Goal: Information Seeking & Learning: Compare options

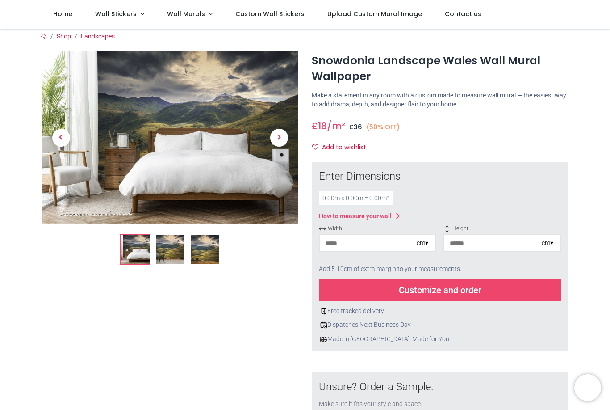
scroll to position [4, 0]
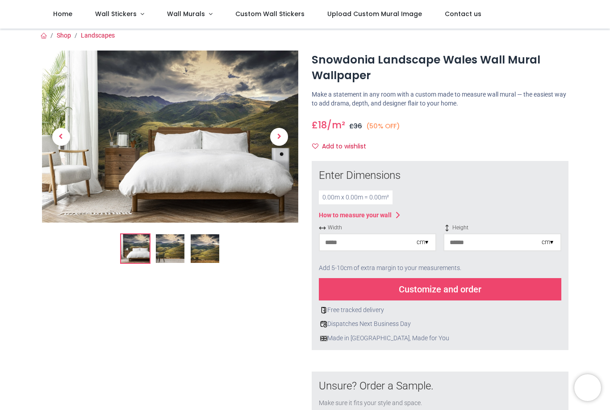
click at [165, 250] on img at bounding box center [170, 248] width 29 height 29
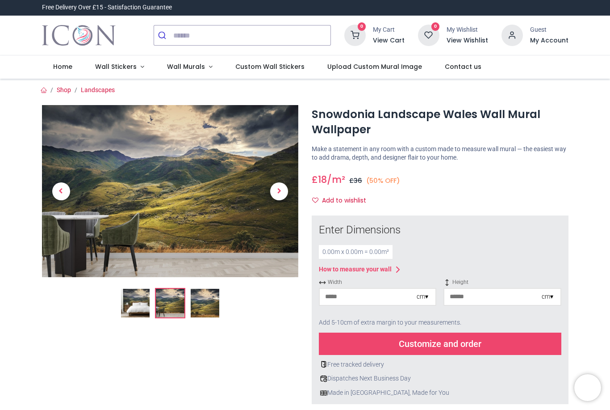
scroll to position [0, 0]
click at [202, 65] on span "Wall Murals" at bounding box center [187, 66] width 40 height 9
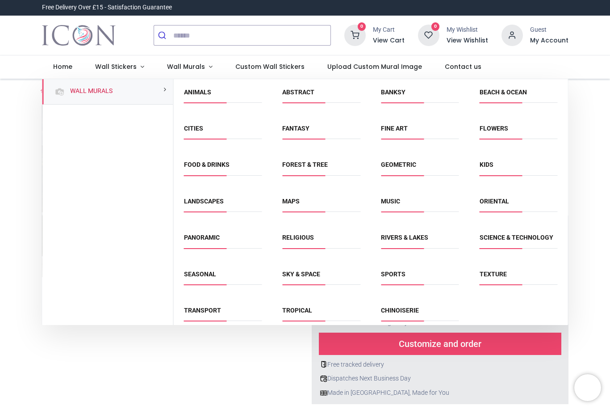
click at [308, 166] on link "Forest & Tree" at bounding box center [305, 164] width 46 height 7
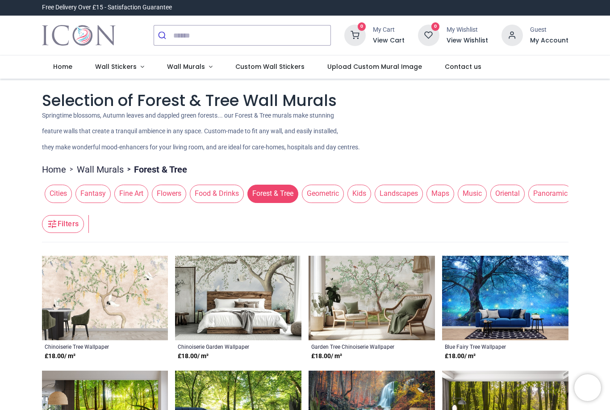
scroll to position [0, 236]
click at [407, 186] on span "Landscapes" at bounding box center [389, 194] width 48 height 18
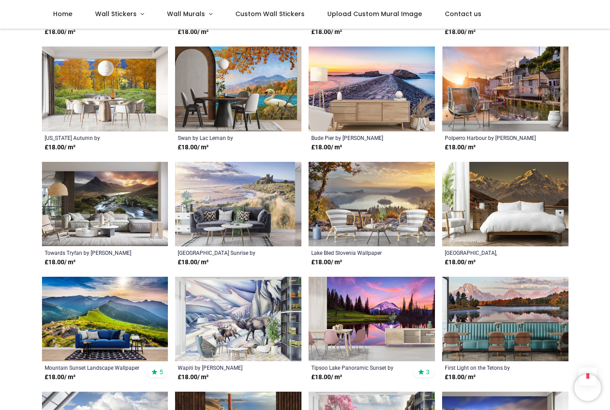
scroll to position [504, 0]
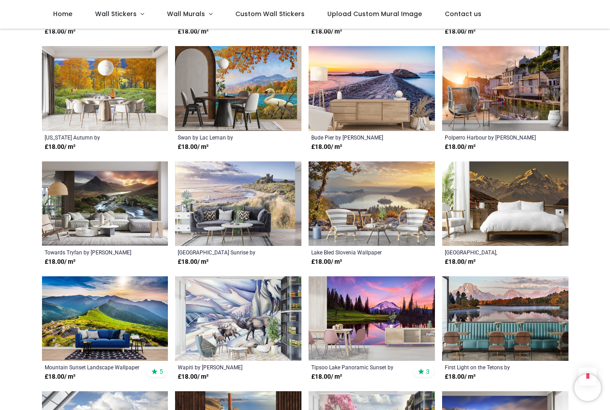
click at [109, 210] on img at bounding box center [105, 203] width 126 height 84
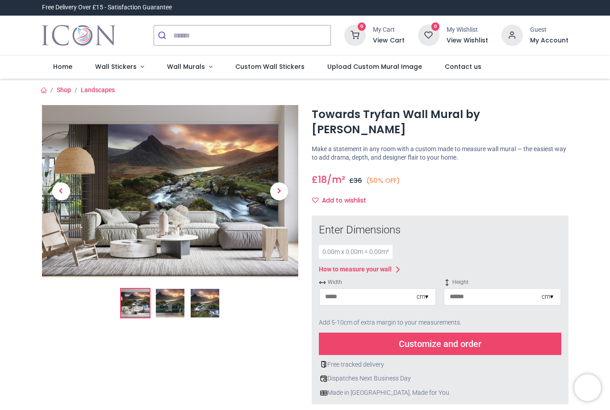
click at [167, 304] on img at bounding box center [170, 303] width 29 height 29
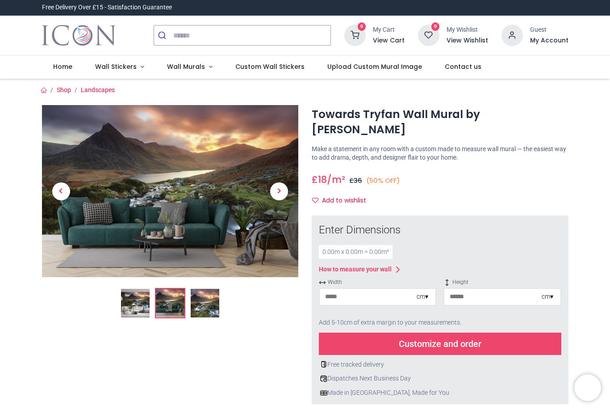
click at [211, 298] on img at bounding box center [205, 303] width 29 height 29
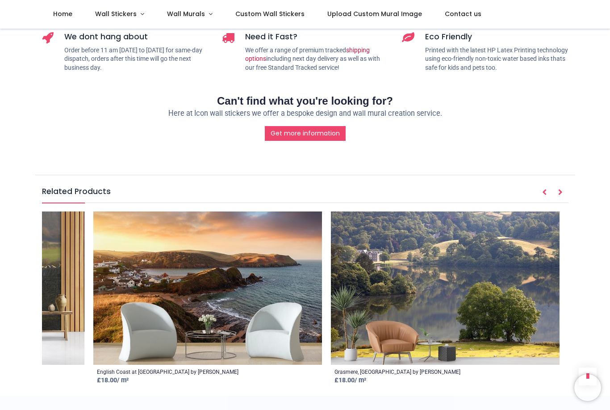
scroll to position [0, 4302]
